Goal: Task Accomplishment & Management: Manage account settings

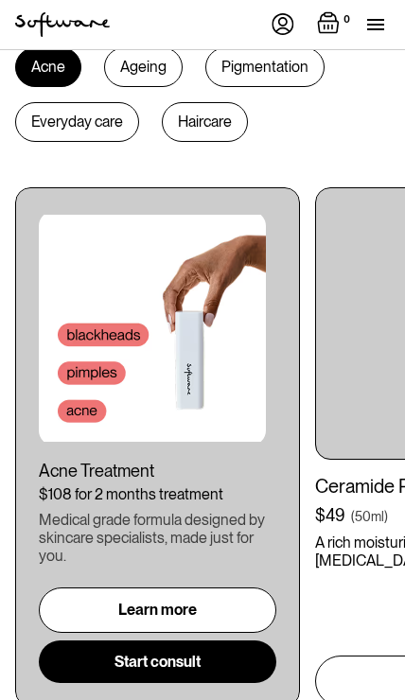
scroll to position [1104, 0]
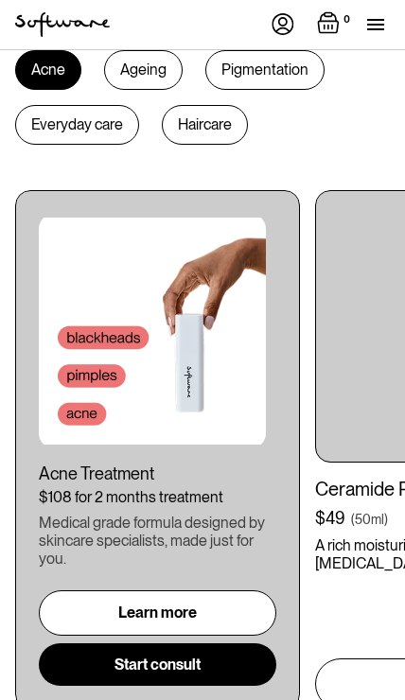
click at [278, 13] on img at bounding box center [282, 24] width 23 height 22
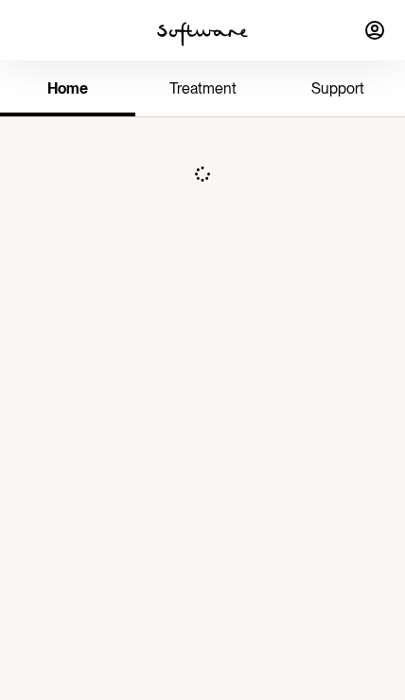
click at [284, 31] on div "Hey, [PERSON_NAME] !" at bounding box center [337, 30] width 135 height 61
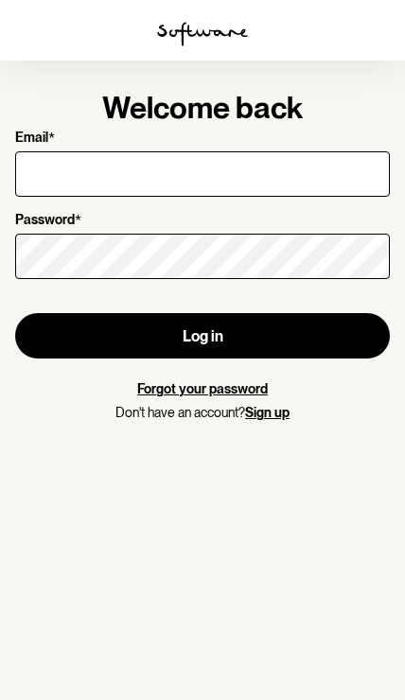
click at [43, 173] on input "Email *" at bounding box center [202, 173] width 375 height 45
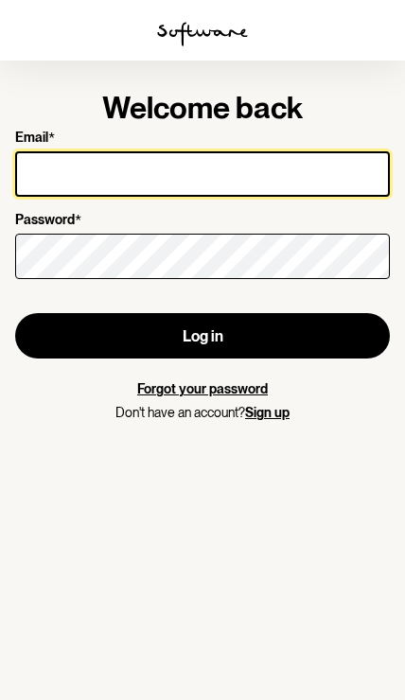
type input "[EMAIL_ADDRESS][DOMAIN_NAME]"
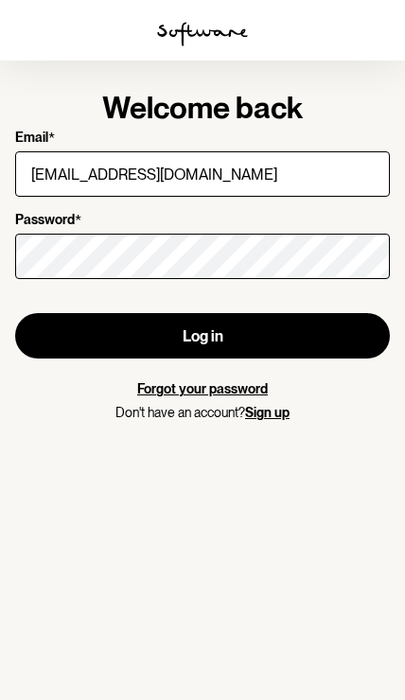
click at [202, 335] on button "Log in" at bounding box center [202, 335] width 375 height 45
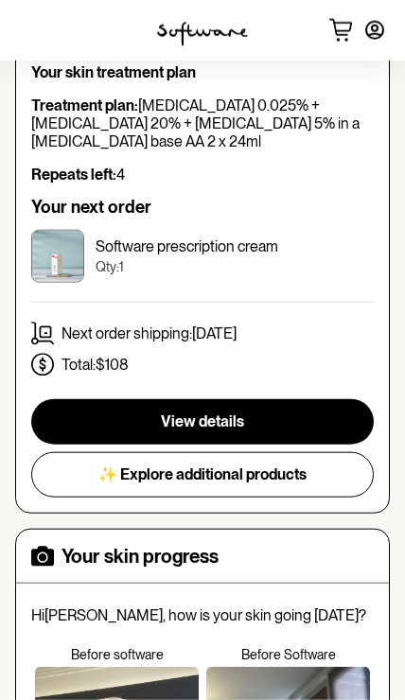
scroll to position [432, 0]
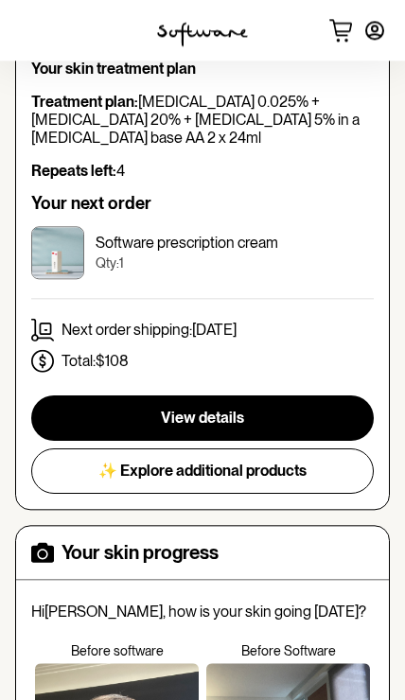
click at [158, 408] on button "View details" at bounding box center [202, 417] width 342 height 45
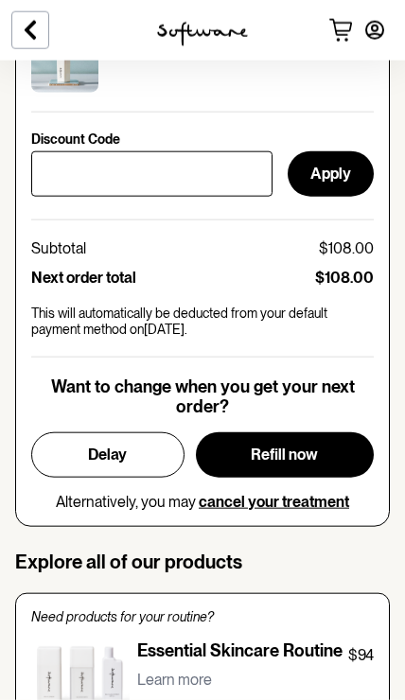
scroll to position [1014, 0]
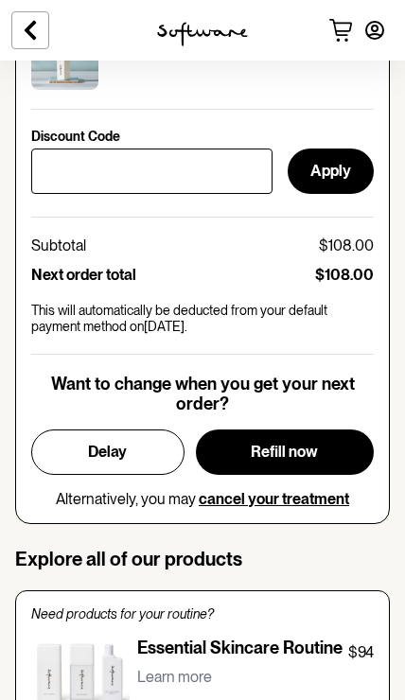
click at [110, 443] on span "Delay" at bounding box center [107, 452] width 39 height 18
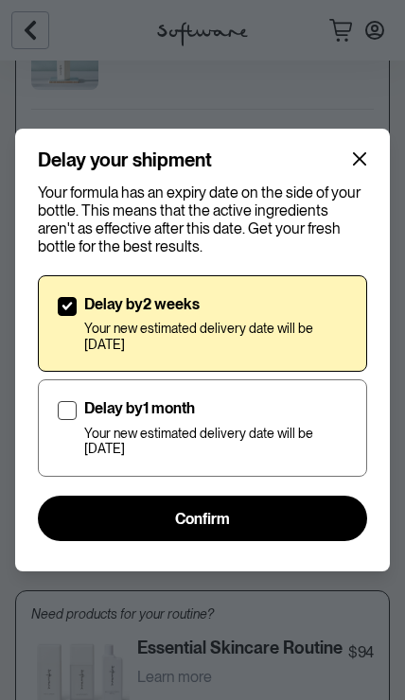
click at [205, 512] on span "Confirm" at bounding box center [202, 519] width 55 height 18
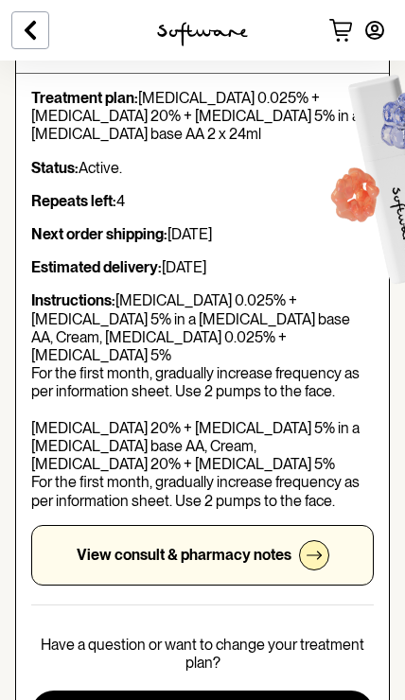
scroll to position [0, 0]
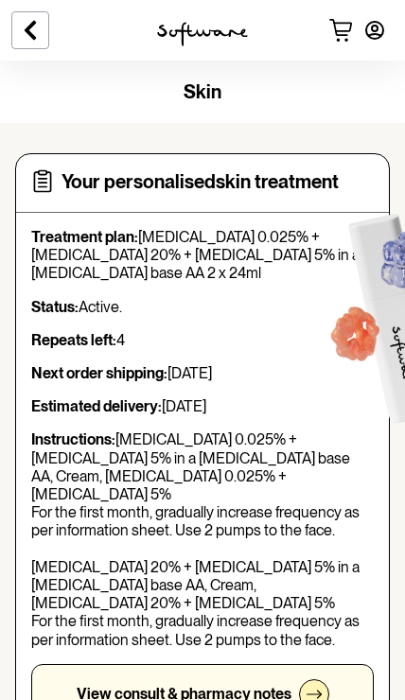
click at [40, 24] on icon at bounding box center [30, 30] width 23 height 23
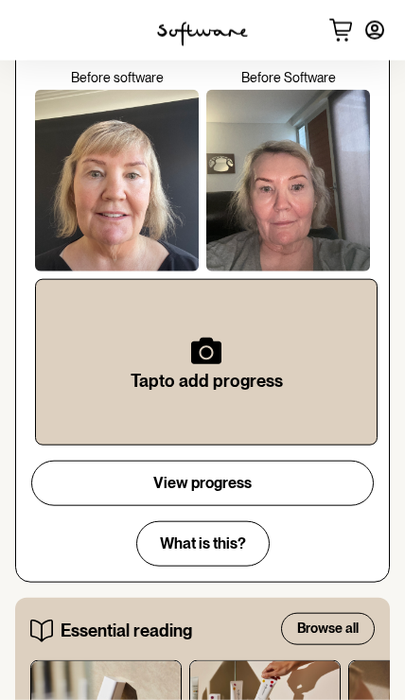
scroll to position [1008, 0]
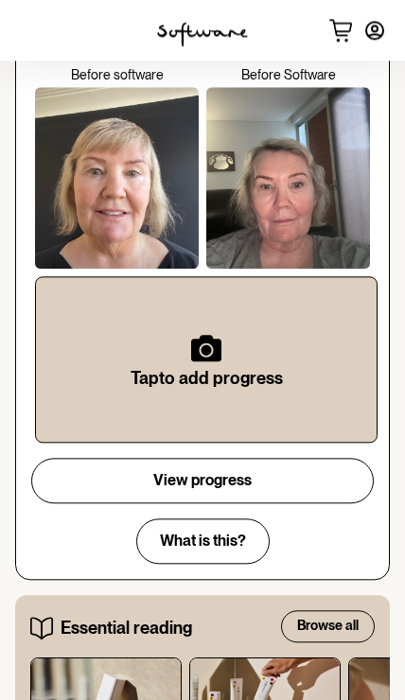
click at [304, 215] on div at bounding box center [288, 178] width 164 height 182
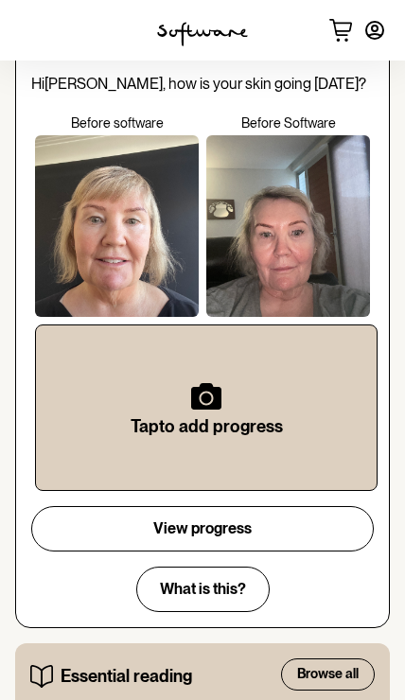
scroll to position [976, 0]
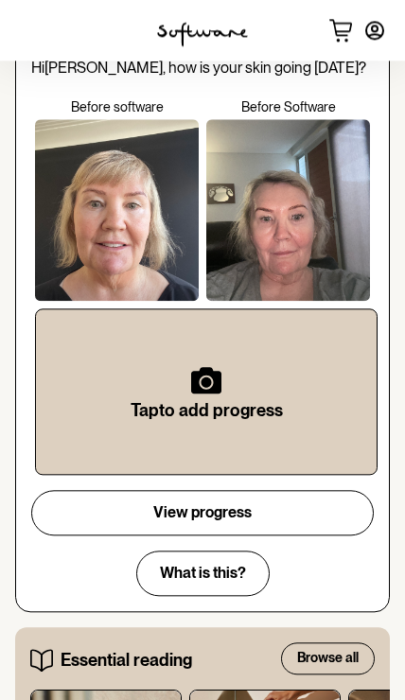
click at [115, 248] on div at bounding box center [117, 210] width 164 height 182
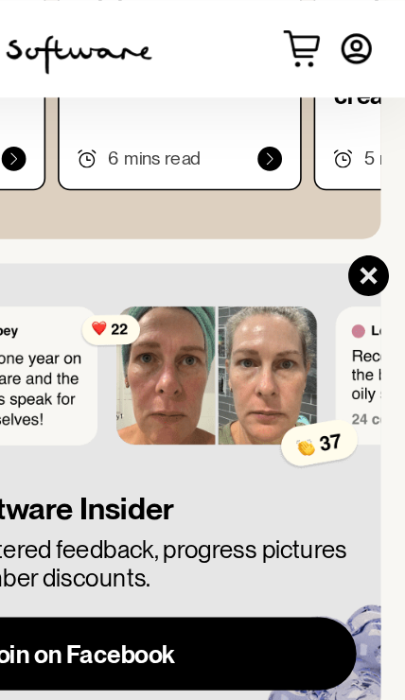
scroll to position [1793, 0]
